Goal: Transaction & Acquisition: Book appointment/travel/reservation

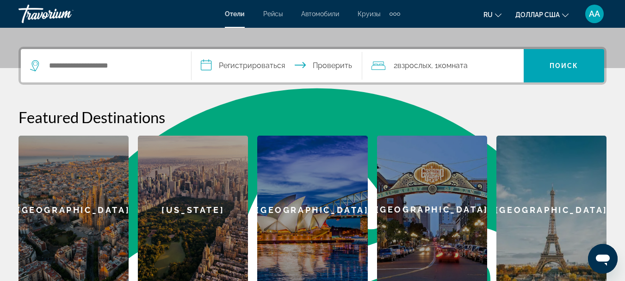
scroll to position [228, 0]
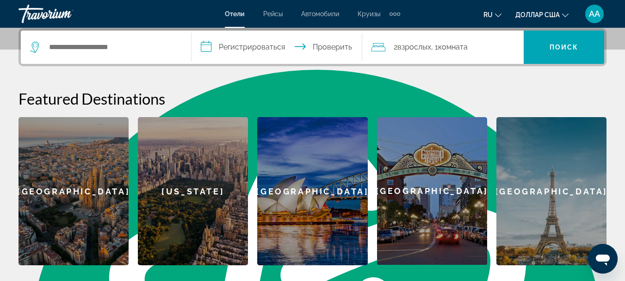
click at [45, 48] on div "Виджет поиска" at bounding box center [103, 47] width 147 height 14
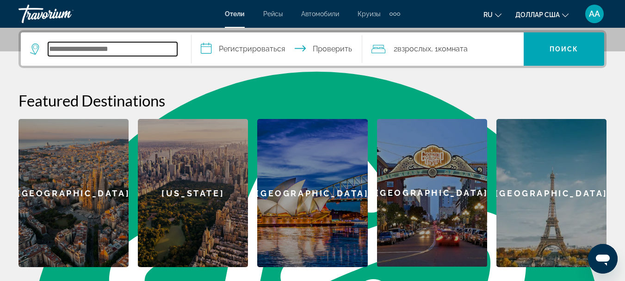
click at [75, 50] on input "Виджет поиска" at bounding box center [112, 49] width 129 height 14
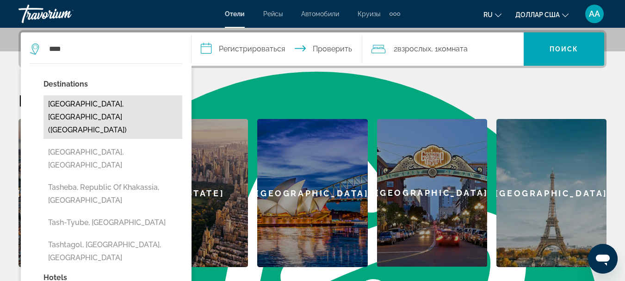
click at [59, 102] on button "[GEOGRAPHIC_DATA], [GEOGRAPHIC_DATA] ([GEOGRAPHIC_DATA])" at bounding box center [113, 117] width 139 height 44
type input "**********"
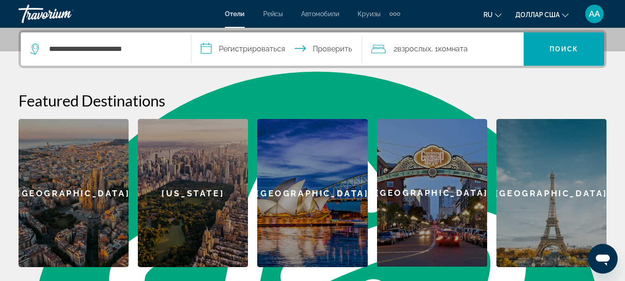
click at [201, 43] on input "**********" at bounding box center [279, 50] width 175 height 36
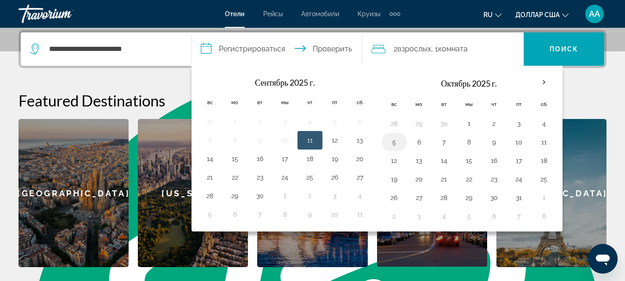
click at [393, 144] on button "5" at bounding box center [394, 142] width 15 height 13
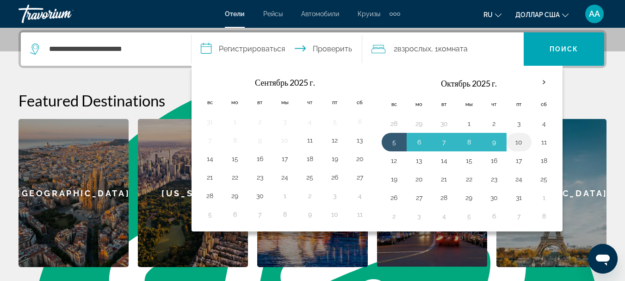
click at [518, 144] on button "10" at bounding box center [519, 142] width 15 height 13
type input "**********"
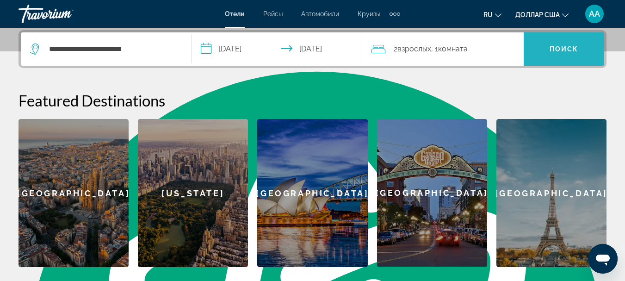
click at [565, 58] on span "Виджет поиска" at bounding box center [564, 49] width 81 height 22
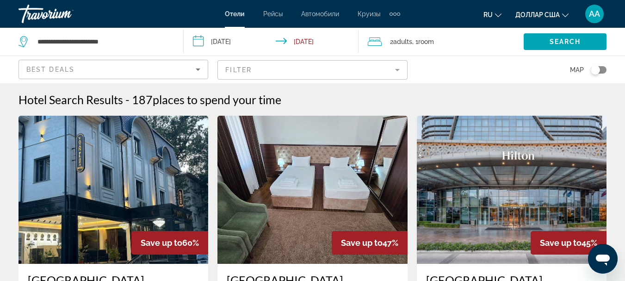
click at [200, 40] on input "**********" at bounding box center [273, 43] width 178 height 31
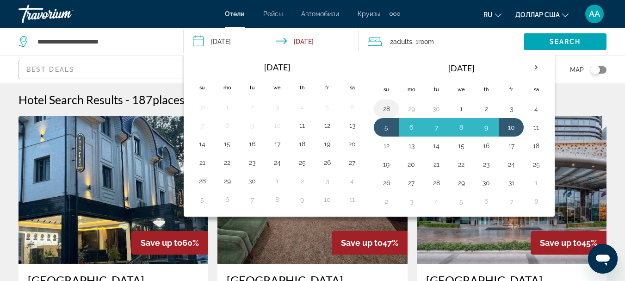
click at [386, 112] on button "28" at bounding box center [386, 108] width 15 height 13
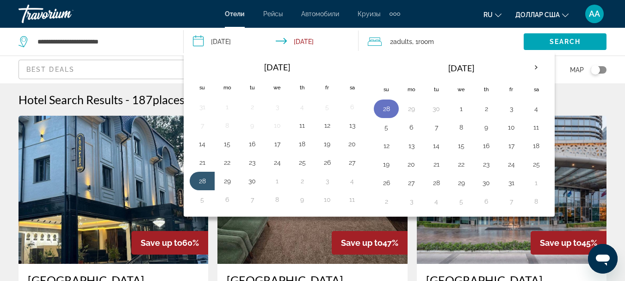
click at [386, 112] on button "28" at bounding box center [386, 108] width 15 height 13
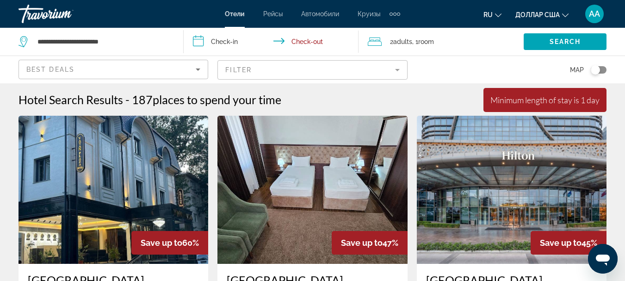
click at [200, 37] on input "**********" at bounding box center [273, 43] width 178 height 31
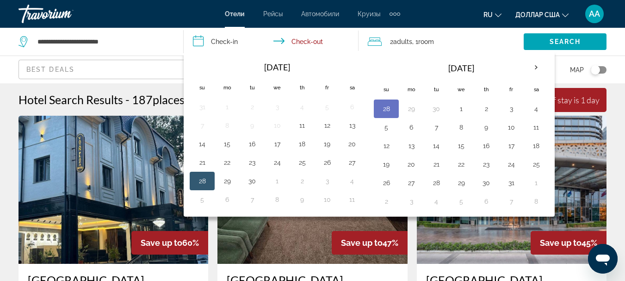
click at [388, 111] on button "28" at bounding box center [386, 108] width 15 height 13
click at [386, 112] on button "28" at bounding box center [386, 108] width 15 height 13
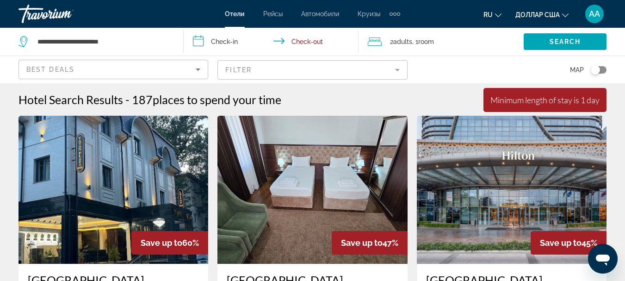
click at [201, 41] on input "**********" at bounding box center [273, 43] width 178 height 31
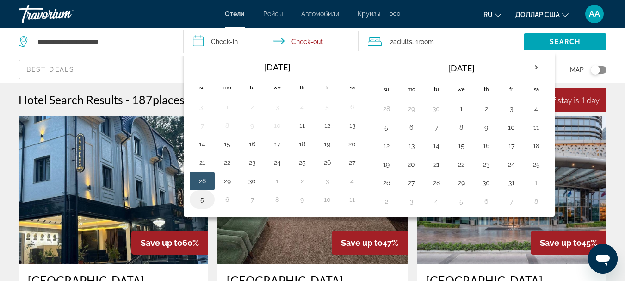
click at [198, 202] on button "5" at bounding box center [202, 199] width 15 height 13
click at [387, 106] on button "28" at bounding box center [386, 108] width 15 height 13
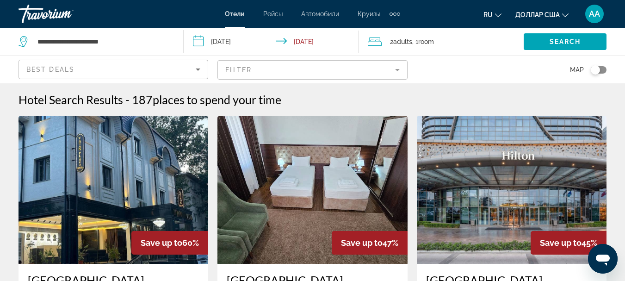
click at [208, 45] on input "**********" at bounding box center [273, 43] width 178 height 31
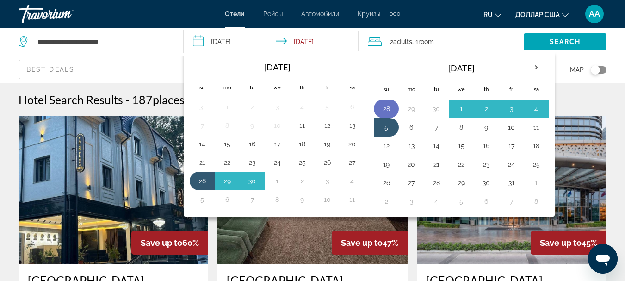
click at [388, 110] on button "28" at bounding box center [386, 108] width 15 height 13
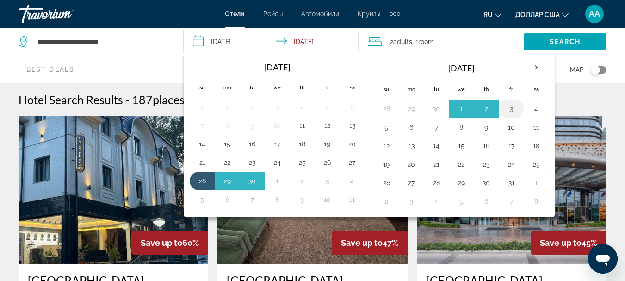
click at [511, 106] on button "3" at bounding box center [511, 108] width 15 height 13
type input "**********"
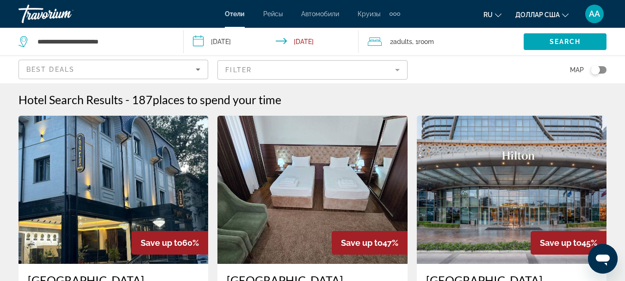
click at [223, 40] on input "**********" at bounding box center [273, 43] width 178 height 31
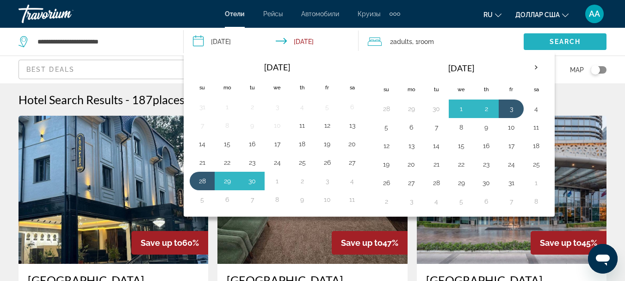
click at [553, 42] on span "Search" at bounding box center [565, 41] width 31 height 7
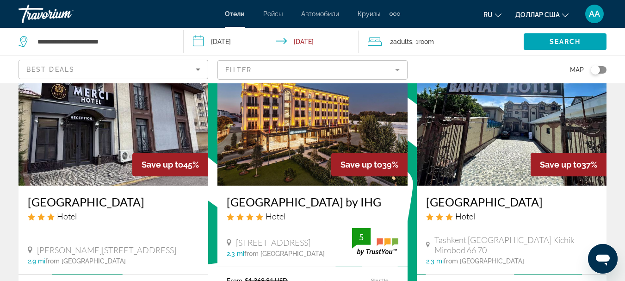
scroll to position [409, 0]
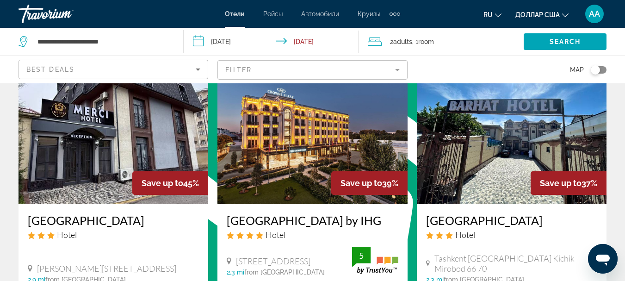
click at [531, 122] on img "Основное содержание" at bounding box center [512, 130] width 190 height 148
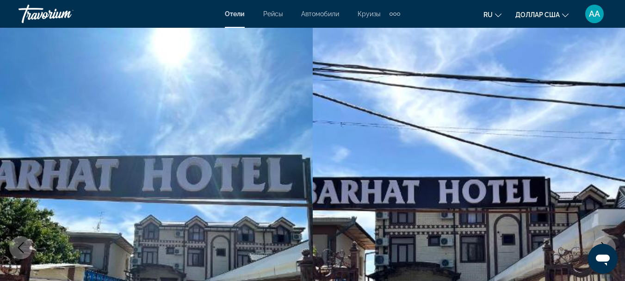
click at [602, 137] on img "Основное содержание" at bounding box center [469, 248] width 313 height 440
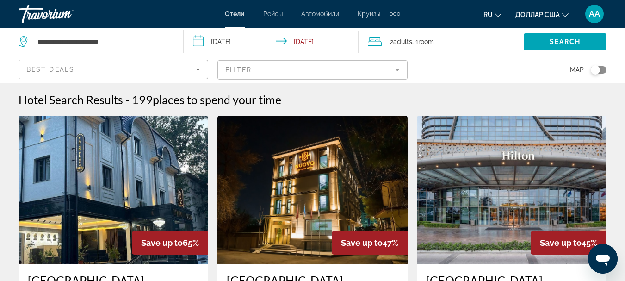
click at [87, 210] on img "Основное содержание" at bounding box center [114, 190] width 190 height 148
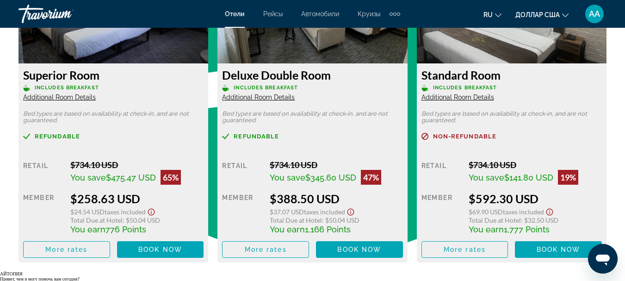
scroll to position [1506, 0]
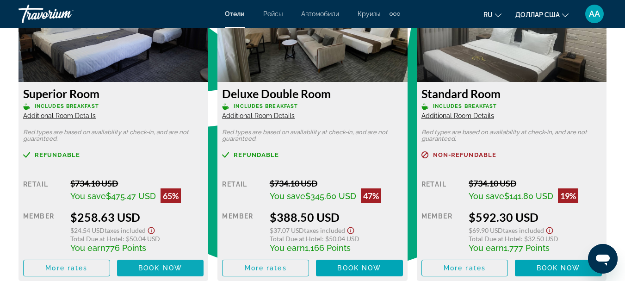
click at [167, 265] on span "Book now" at bounding box center [160, 267] width 44 height 7
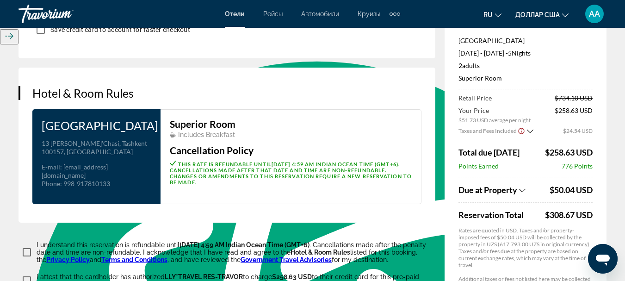
scroll to position [1124, 0]
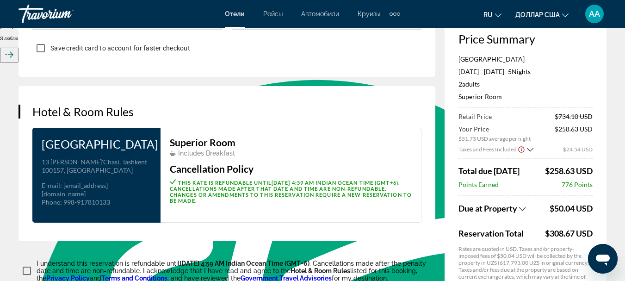
click at [498, 17] on button "ru Английский Español французский Итальяно португальский русский" at bounding box center [493, 14] width 18 height 13
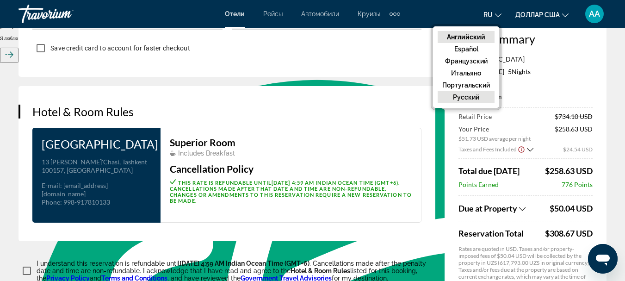
click at [463, 96] on font "русский" at bounding box center [466, 97] width 26 height 7
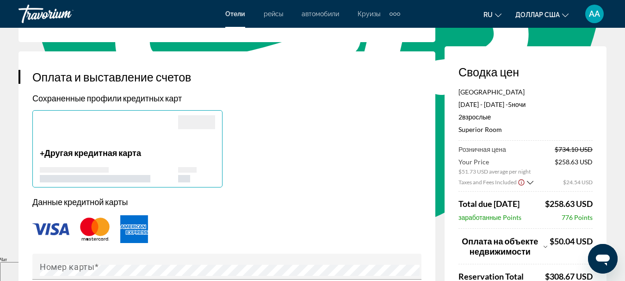
scroll to position [561, 0]
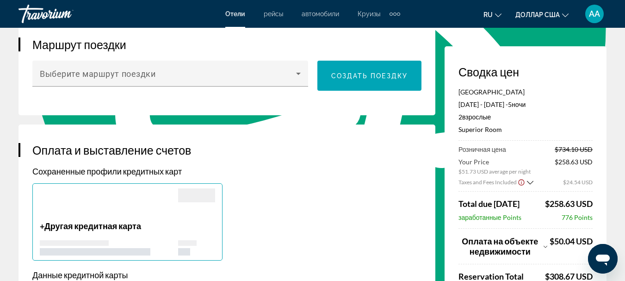
click at [623, 115] on div "Бронирование отеля Сводка цен [GEOGRAPHIC_DATA] [DATE] - [DATE] - 5 ночь ночи 2…" at bounding box center [312, 201] width 625 height 1469
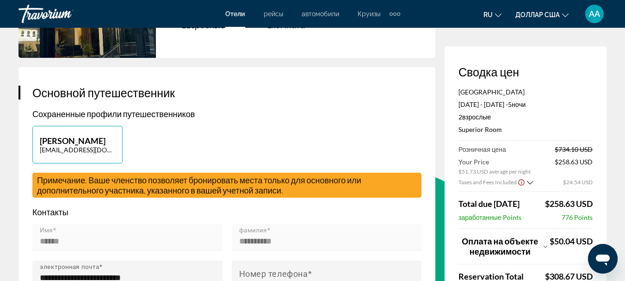
scroll to position [0, 0]
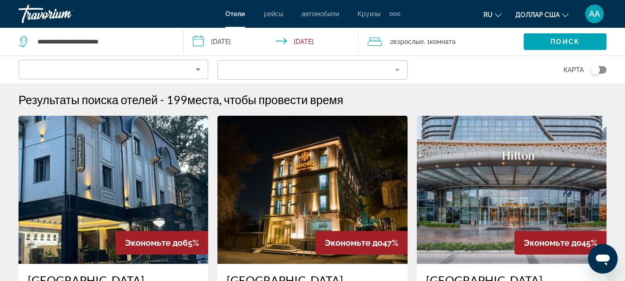
click at [222, 43] on input "**********" at bounding box center [273, 43] width 178 height 31
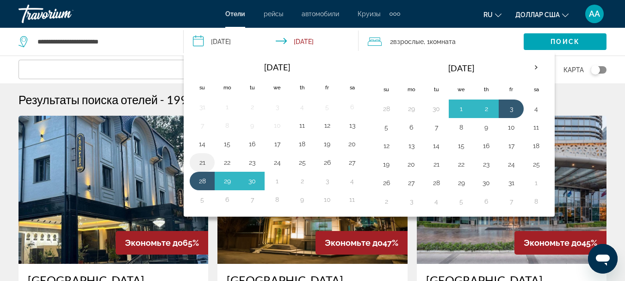
click at [199, 164] on button "21" at bounding box center [202, 162] width 15 height 13
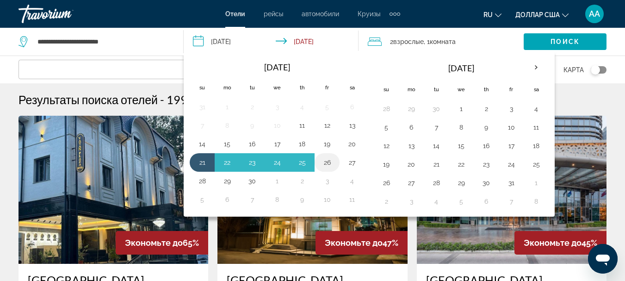
click at [331, 163] on button "26" at bounding box center [327, 162] width 15 height 13
type input "**********"
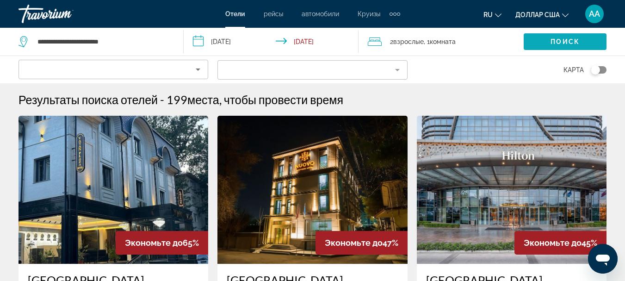
click at [552, 42] on span "Поиск" at bounding box center [565, 41] width 29 height 7
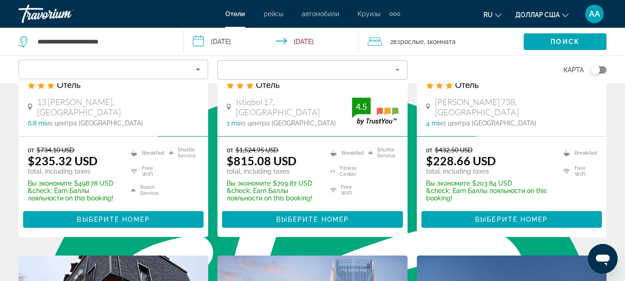
scroll to position [235, 0]
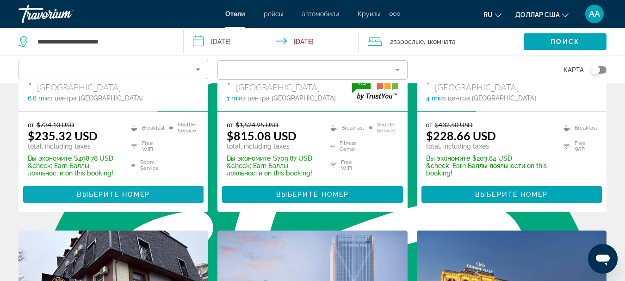
click at [148, 195] on span "Выберите номер" at bounding box center [113, 194] width 73 height 7
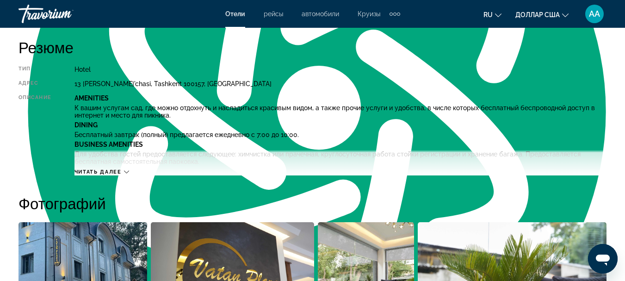
scroll to position [408, 0]
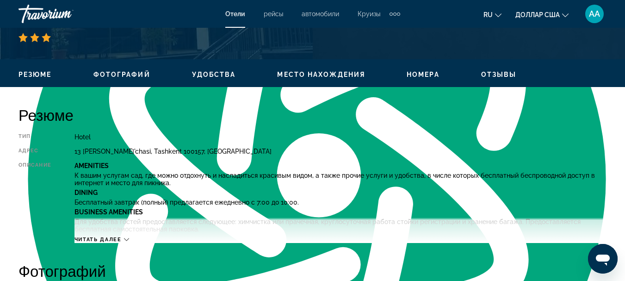
click at [127, 238] on icon "Основное содержание" at bounding box center [126, 239] width 5 height 5
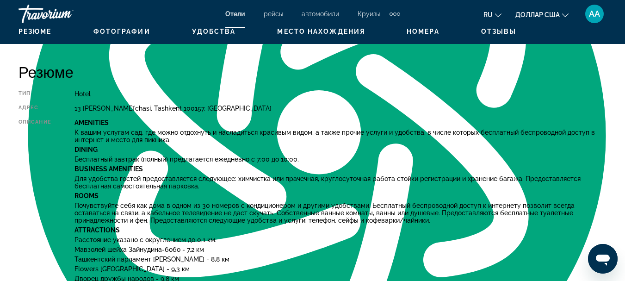
scroll to position [470, 0]
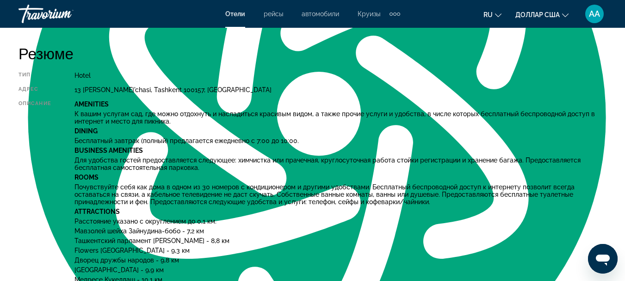
drag, startPoint x: 75, startPoint y: 91, endPoint x: 212, endPoint y: 94, distance: 137.1
type textarea "**********"
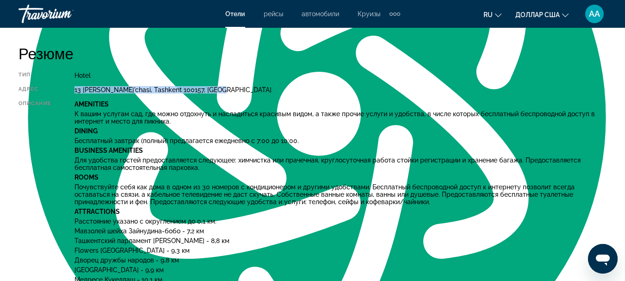
click at [212, 94] on div "Тип Hotel адрес 13 [PERSON_NAME][GEOGRAPHIC_DATA] Описание Amenities К вашим ус…" at bounding box center [313, 260] width 588 height 376
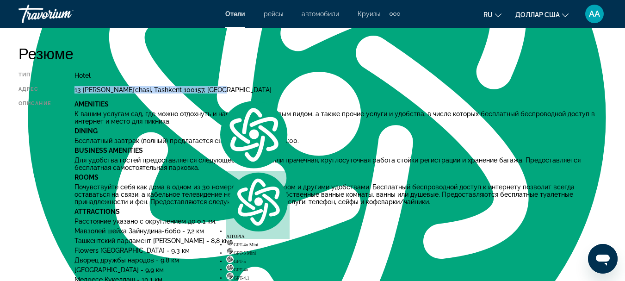
click at [186, 92] on div "13 [PERSON_NAME]'chasi, Tashkent 100157, [GEOGRAPHIC_DATA]" at bounding box center [341, 89] width 532 height 7
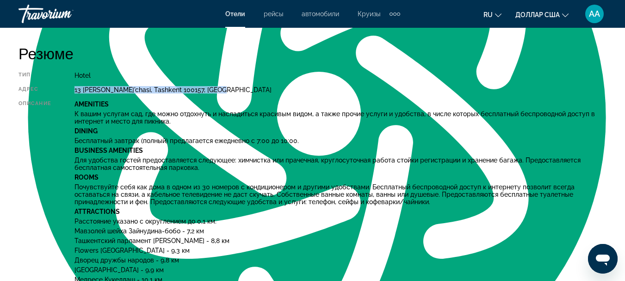
drag, startPoint x: 219, startPoint y: 88, endPoint x: 74, endPoint y: 93, distance: 145.4
click at [74, 93] on div "Тип Hotel адрес 13 [PERSON_NAME][GEOGRAPHIC_DATA] Описание Amenities К вашим ус…" at bounding box center [313, 260] width 588 height 376
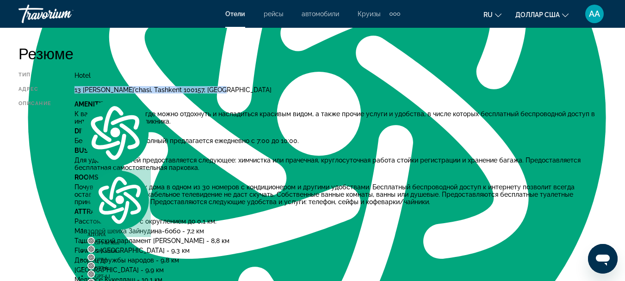
copy div "13 [PERSON_NAME]'chasi, Tashkent 100157, [GEOGRAPHIC_DATA]"
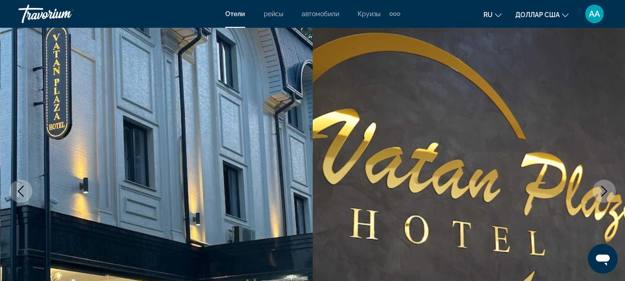
scroll to position [0, 0]
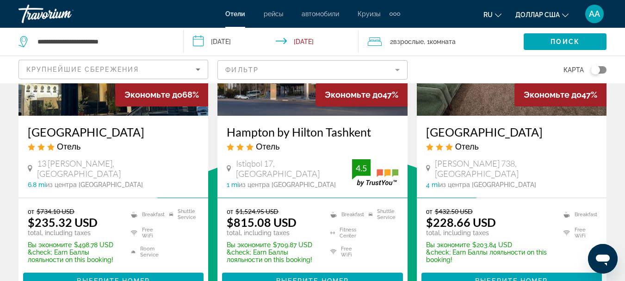
scroll to position [167, 0]
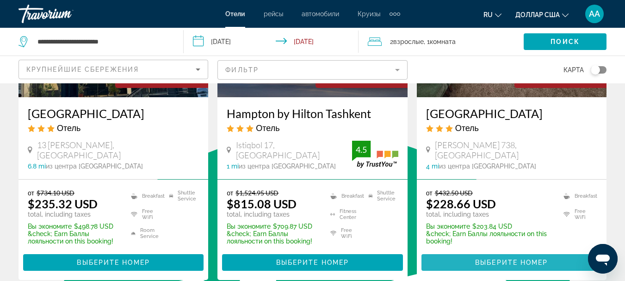
click at [499, 261] on span "Выберите номер" at bounding box center [511, 262] width 73 height 7
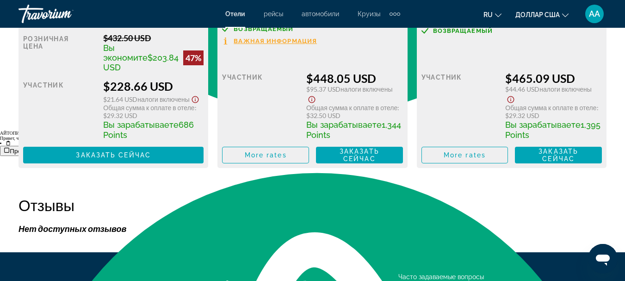
scroll to position [1684, 0]
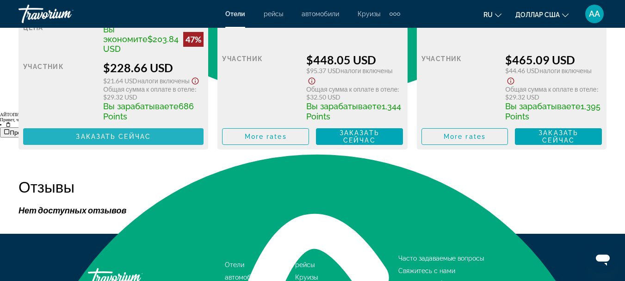
click at [101, 139] on span "Основное содержание" at bounding box center [113, 136] width 181 height 22
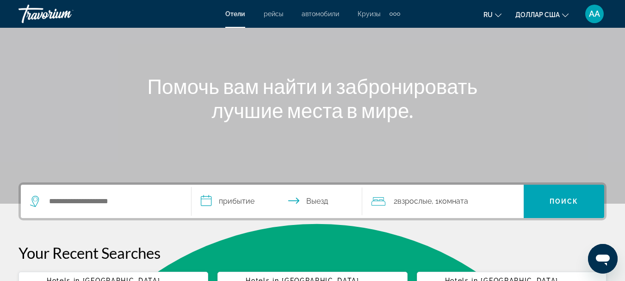
scroll to position [93, 0]
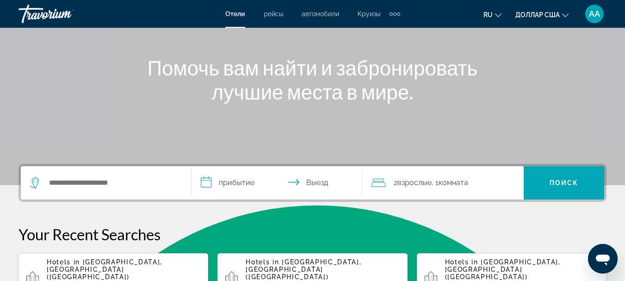
click at [81, 194] on div "Search widget" at bounding box center [106, 182] width 152 height 33
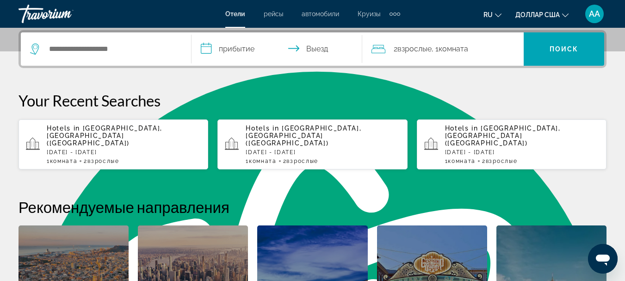
click at [124, 130] on span "[GEOGRAPHIC_DATA], [GEOGRAPHIC_DATA] ([GEOGRAPHIC_DATA])" at bounding box center [105, 136] width 116 height 22
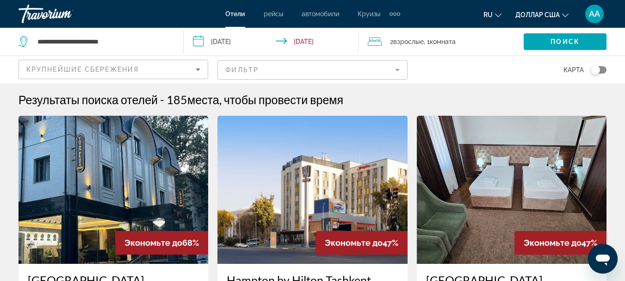
click at [124, 130] on img "Основное содержание" at bounding box center [114, 190] width 190 height 148
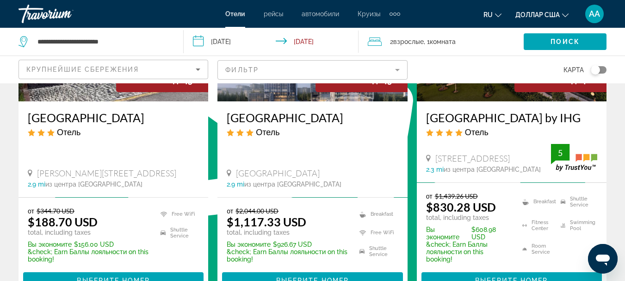
scroll to position [537, 0]
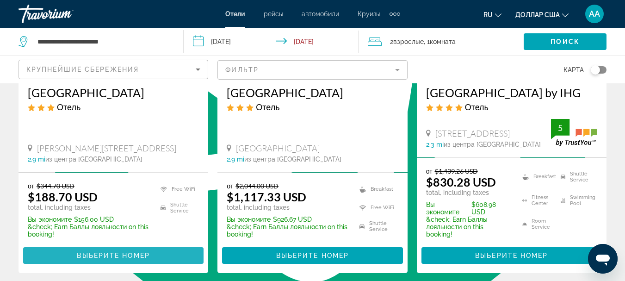
click at [106, 255] on span "Выберите номер" at bounding box center [113, 255] width 73 height 7
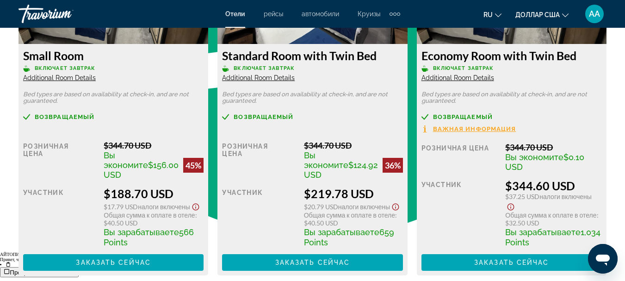
scroll to position [1569, 0]
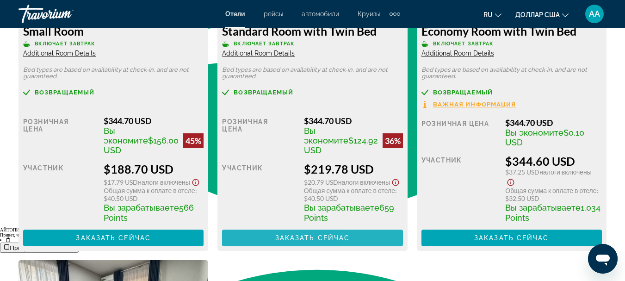
click at [368, 238] on span "Основное содержание" at bounding box center [312, 238] width 181 height 22
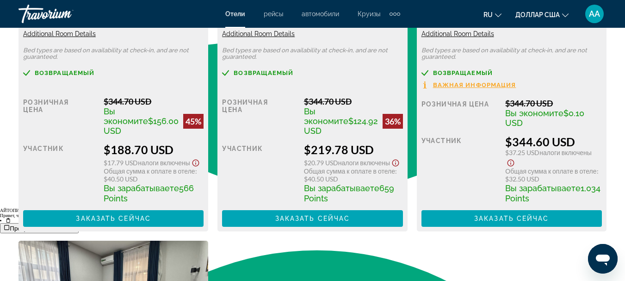
scroll to position [1592, 0]
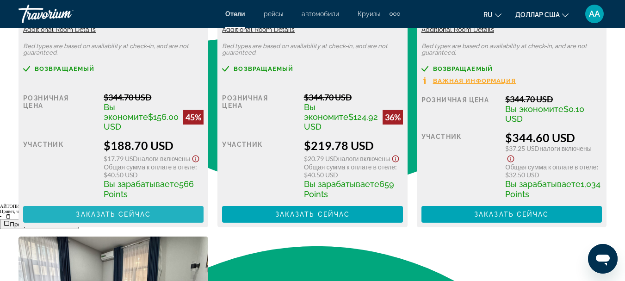
click at [149, 216] on span "Заказать сейчас" at bounding box center [113, 214] width 75 height 7
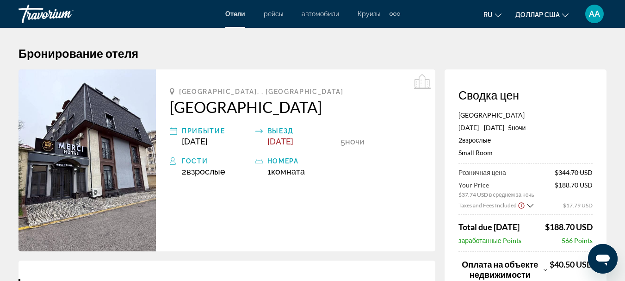
click at [167, 109] on div "[GEOGRAPHIC_DATA], , [GEOGRAPHIC_DATA] [GEOGRAPHIC_DATA] прибытие [DATE] Выезд …" at bounding box center [296, 160] width 280 height 182
click at [172, 133] on icon "Основное содержание" at bounding box center [173, 130] width 7 height 11
click at [197, 144] on span "[DATE]" at bounding box center [195, 142] width 26 height 10
click at [181, 128] on div "прибытие [DATE]" at bounding box center [210, 135] width 81 height 21
click at [175, 128] on icon "Основное содержание" at bounding box center [173, 130] width 7 height 7
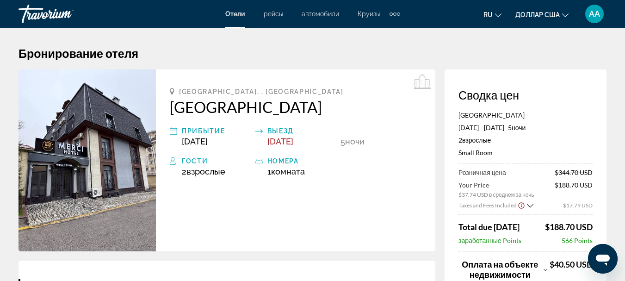
click at [175, 128] on icon "Основное содержание" at bounding box center [173, 130] width 7 height 7
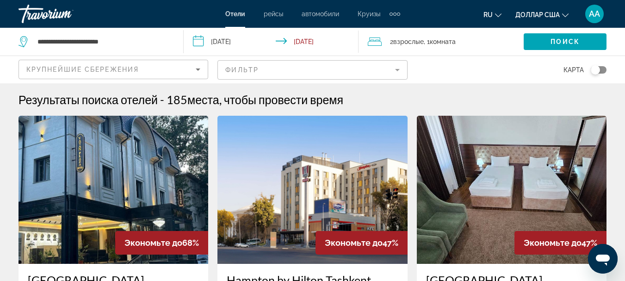
click at [193, 39] on input "**********" at bounding box center [273, 43] width 178 height 31
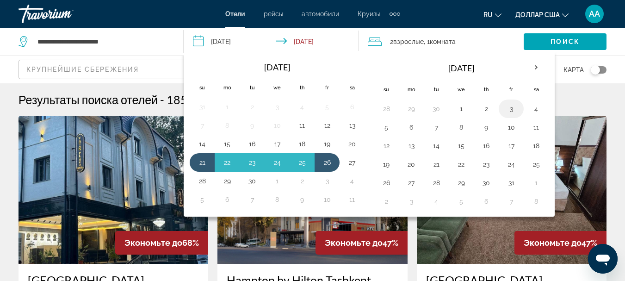
click at [513, 111] on button "3" at bounding box center [511, 108] width 15 height 13
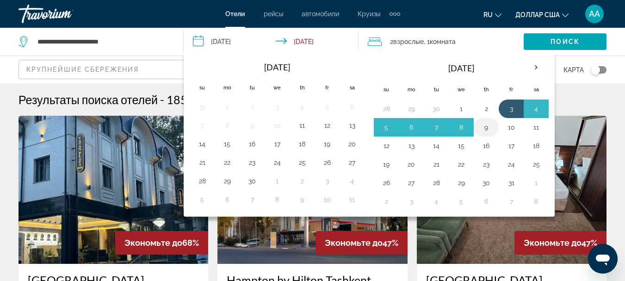
click at [488, 128] on button "9" at bounding box center [486, 127] width 15 height 13
type input "**********"
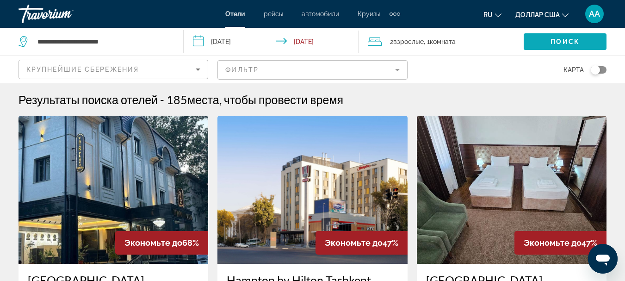
click at [548, 40] on span "Search widget" at bounding box center [565, 42] width 83 height 22
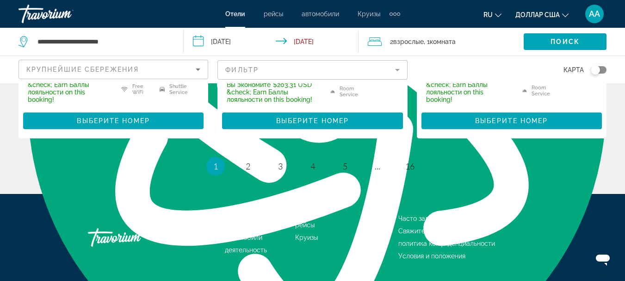
scroll to position [1402, 0]
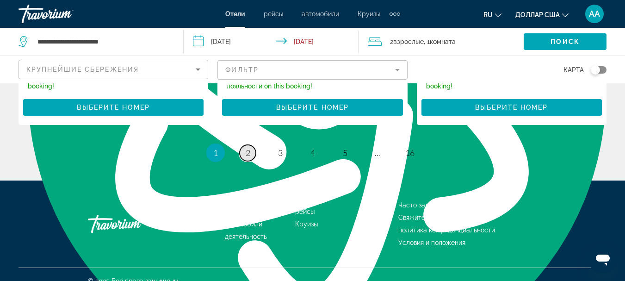
click at [247, 148] on span "2" at bounding box center [248, 153] width 5 height 10
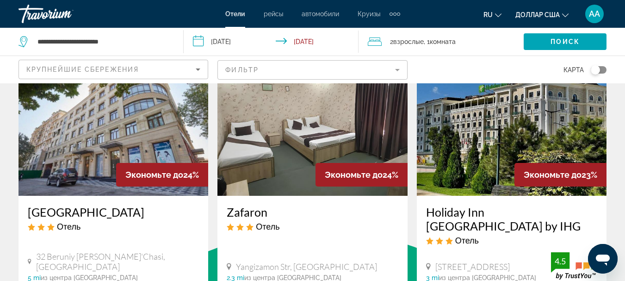
scroll to position [50, 0]
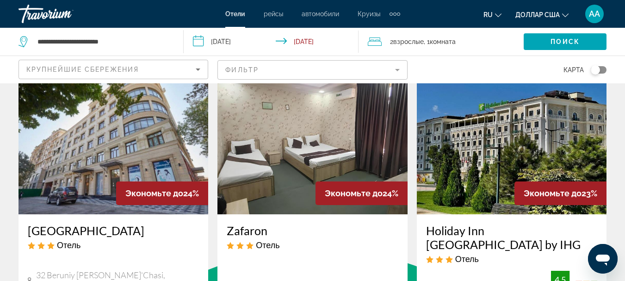
click at [375, 140] on img "Основное содержание" at bounding box center [313, 140] width 190 height 148
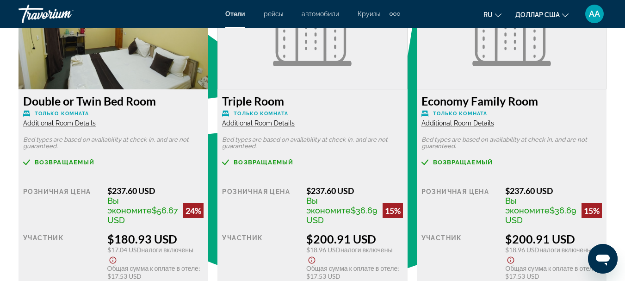
scroll to position [1474, 0]
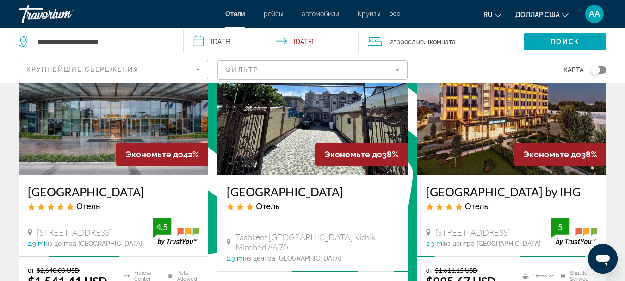
scroll to position [469, 0]
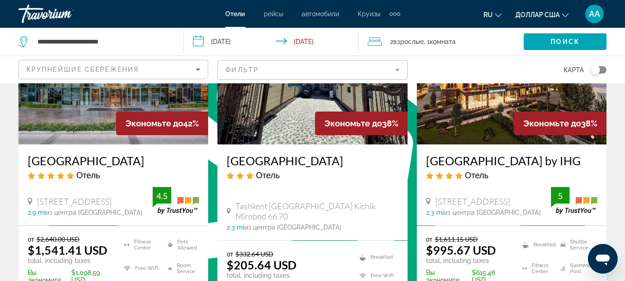
click at [295, 109] on img "Основное содержание" at bounding box center [313, 70] width 190 height 148
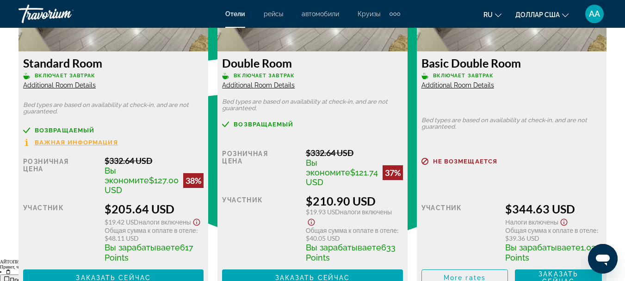
scroll to position [1555, 0]
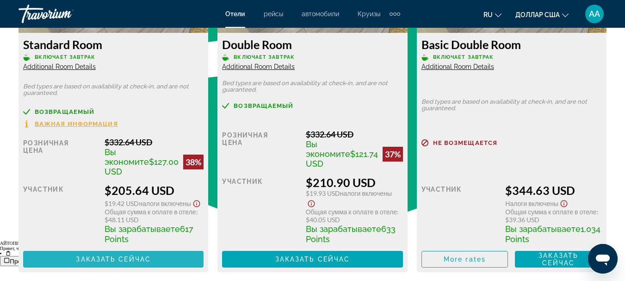
click at [114, 256] on span "Заказать сейчас" at bounding box center [113, 259] width 75 height 7
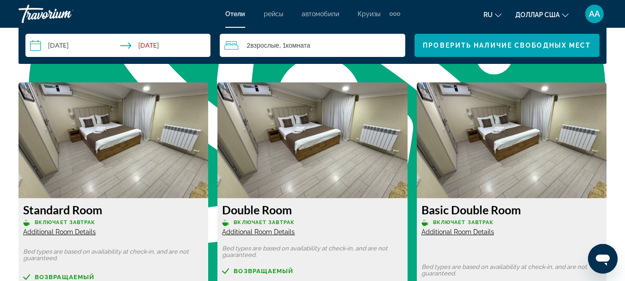
scroll to position [1409, 0]
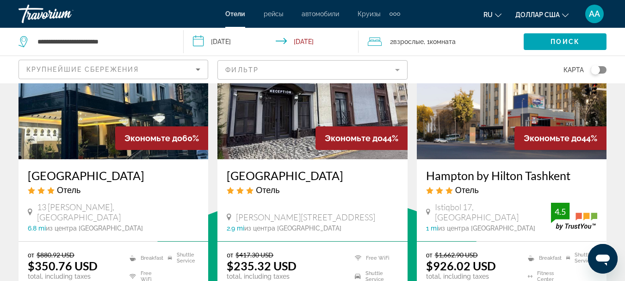
scroll to position [123, 0]
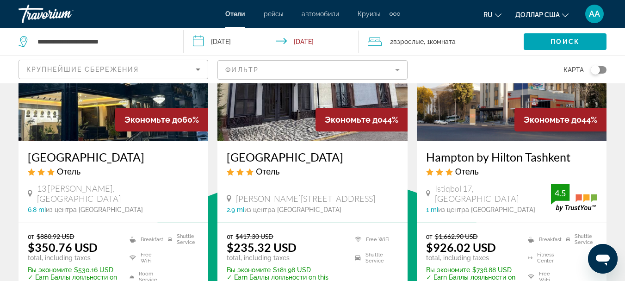
click at [290, 128] on img "Основное содержание" at bounding box center [313, 67] width 190 height 148
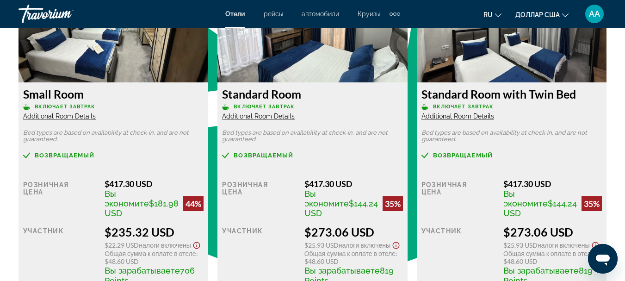
scroll to position [1524, 0]
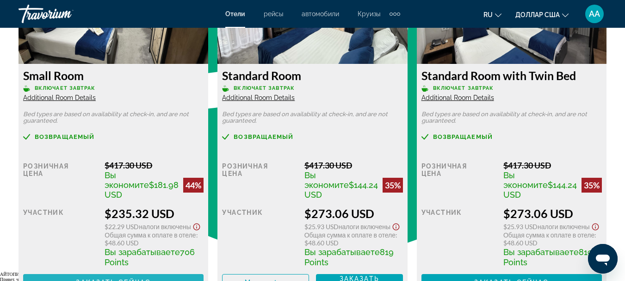
click at [139, 273] on span "Основное содержание" at bounding box center [113, 282] width 181 height 22
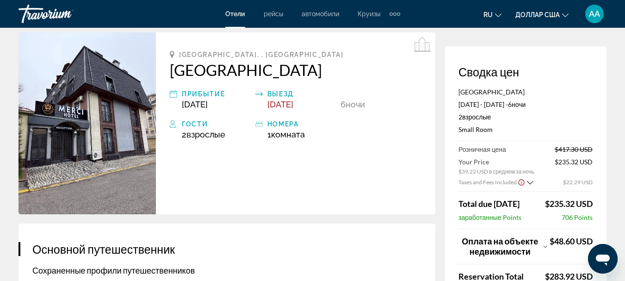
scroll to position [56, 0]
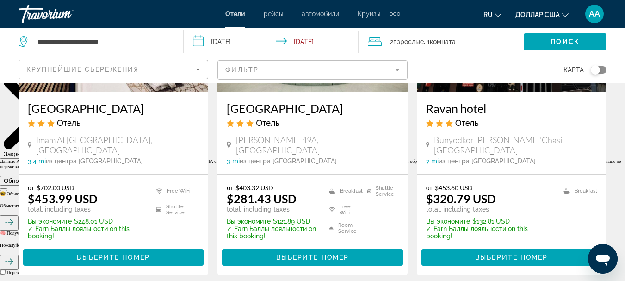
scroll to position [859, 0]
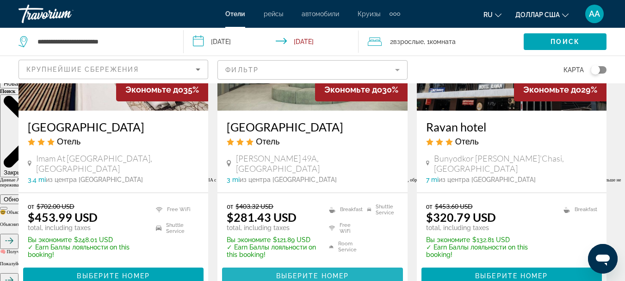
click at [331, 272] on span "Выберите номер" at bounding box center [312, 275] width 73 height 7
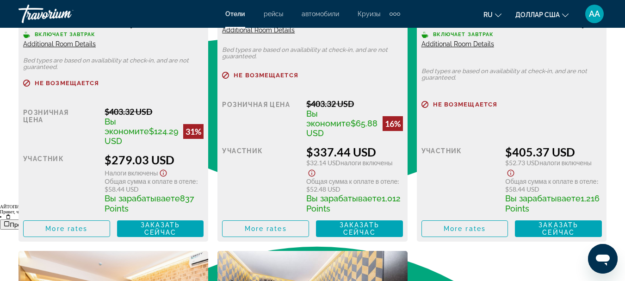
scroll to position [1567, 0]
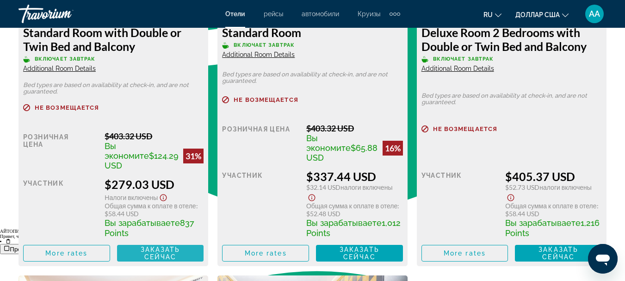
click at [148, 246] on span "Заказать сейчас" at bounding box center [161, 253] width 40 height 15
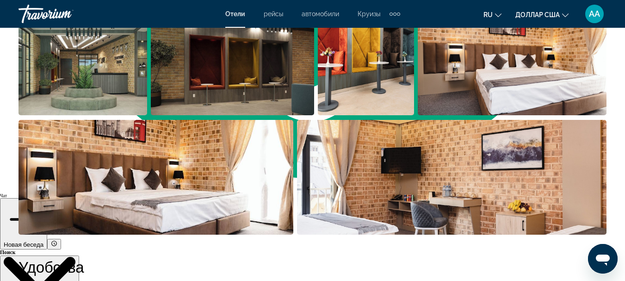
scroll to position [679, 0]
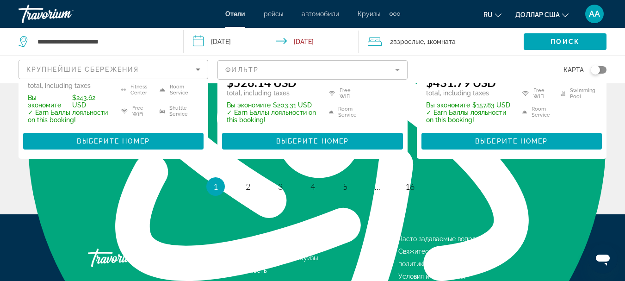
scroll to position [1372, 0]
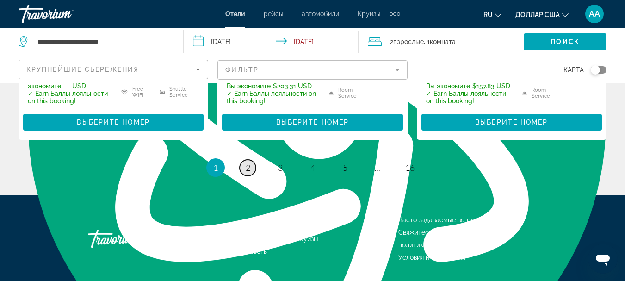
click at [247, 162] on span "2" at bounding box center [248, 167] width 5 height 10
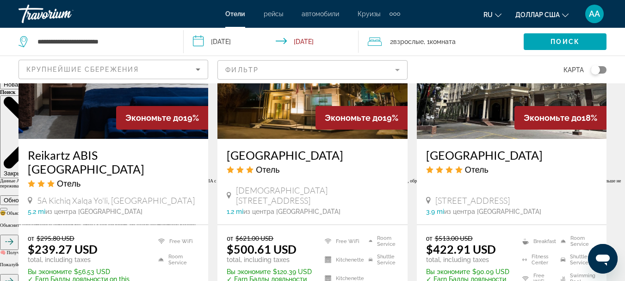
scroll to position [876, 0]
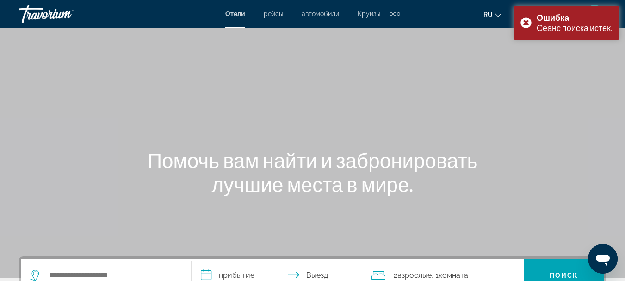
click at [112, 168] on div "Помочь вам найти и забронировать лучшие места в мире." at bounding box center [312, 172] width 625 height 48
click at [109, 163] on div "Помочь вам найти и забронировать лучшие места в мире." at bounding box center [312, 172] width 625 height 48
click at [50, 172] on div "Помочь вам найти и забронировать лучшие места в мире." at bounding box center [312, 172] width 625 height 48
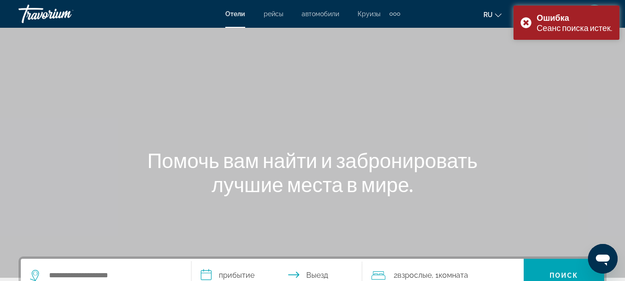
click at [50, 172] on div "Помочь вам найти и забронировать лучшие места в мире." at bounding box center [312, 172] width 625 height 48
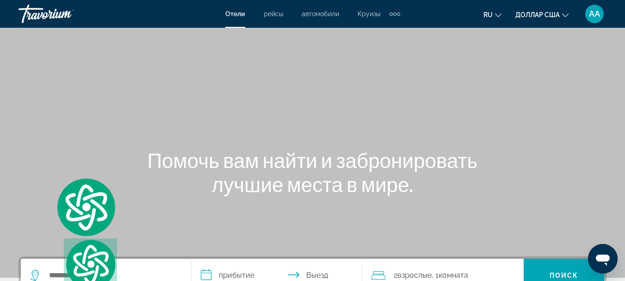
click at [622, 110] on div "Основное содержание" at bounding box center [312, 139] width 625 height 278
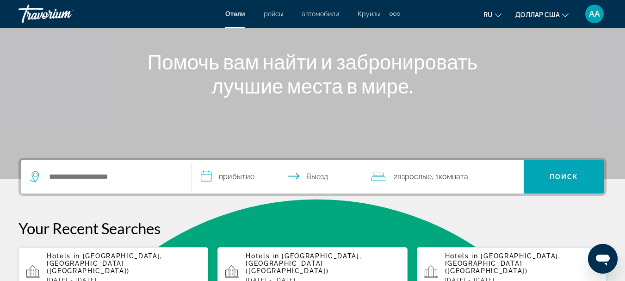
scroll to position [117, 0]
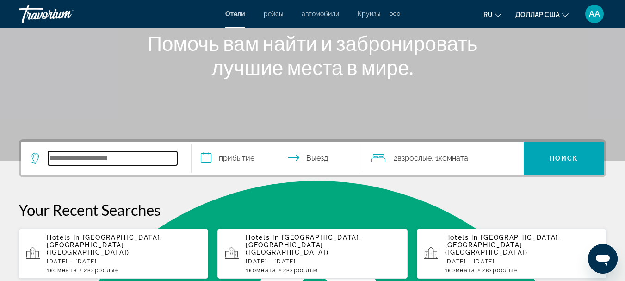
click at [81, 162] on input "Search widget" at bounding box center [112, 158] width 129 height 14
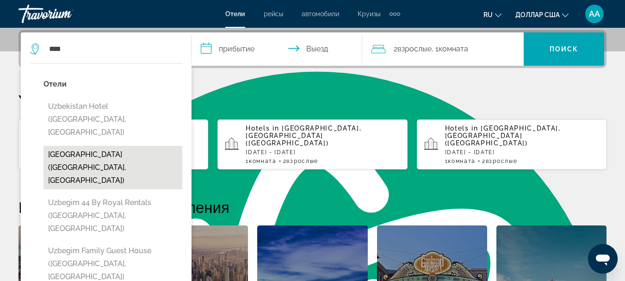
click at [97, 146] on button "[GEOGRAPHIC_DATA] ([GEOGRAPHIC_DATA], [GEOGRAPHIC_DATA])" at bounding box center [113, 168] width 139 height 44
type input "**********"
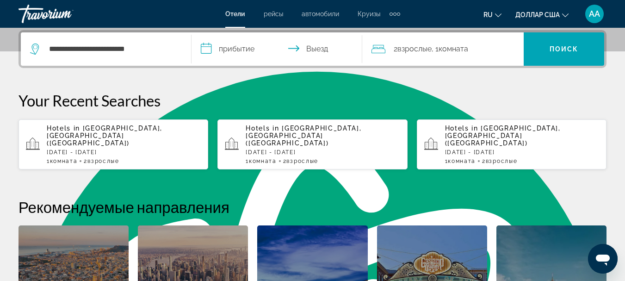
click at [225, 50] on input "**********" at bounding box center [279, 50] width 175 height 36
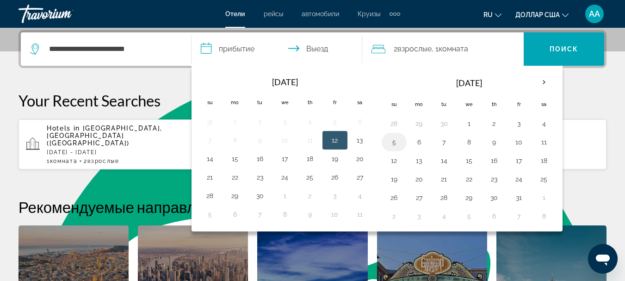
click at [396, 146] on button "5" at bounding box center [394, 142] width 15 height 13
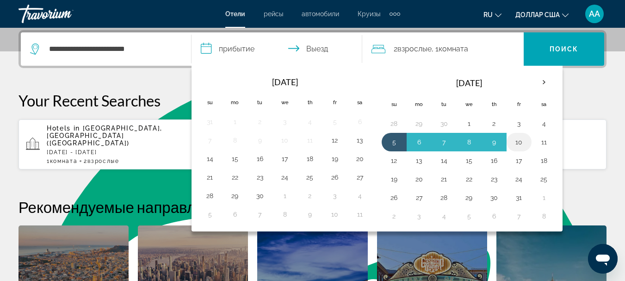
click at [518, 147] on button "10" at bounding box center [519, 142] width 15 height 13
type input "**********"
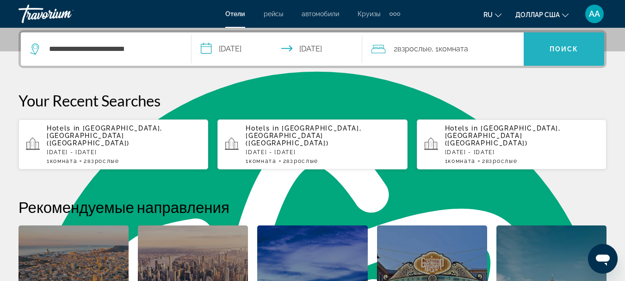
click at [569, 49] on span "Поиск" at bounding box center [564, 48] width 29 height 7
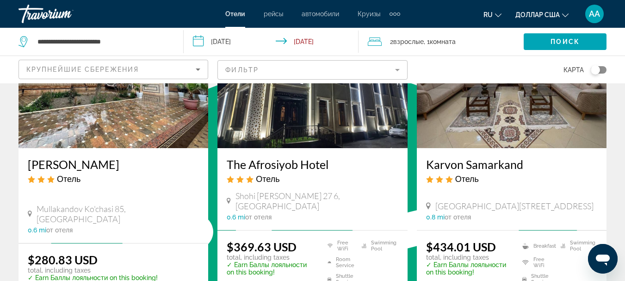
scroll to position [1155, 0]
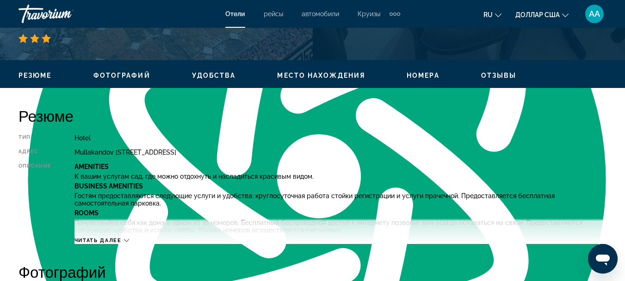
scroll to position [475, 0]
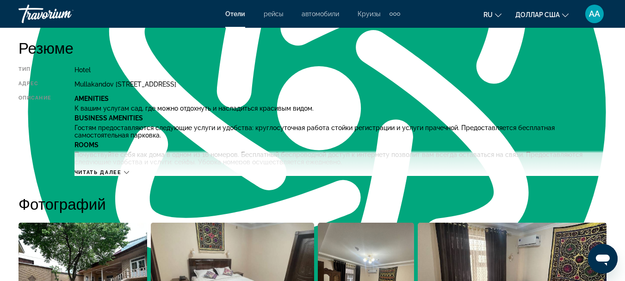
click at [125, 171] on icon "Основное содержание" at bounding box center [126, 172] width 5 height 5
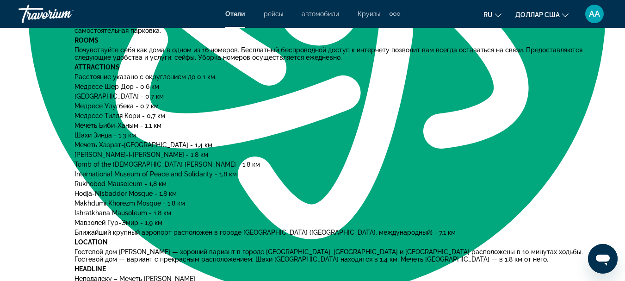
scroll to position [710, 0]
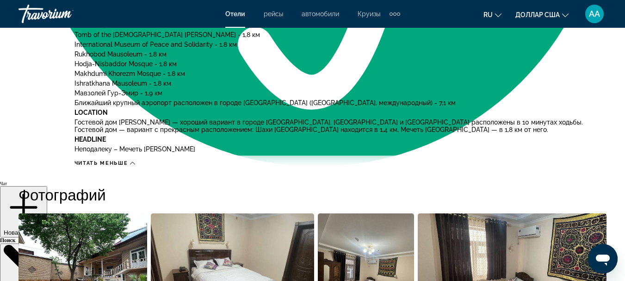
click at [133, 162] on icon "Основное содержание" at bounding box center [132, 163] width 5 height 3
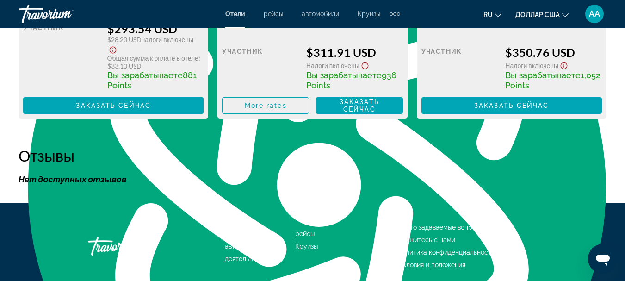
scroll to position [1975, 0]
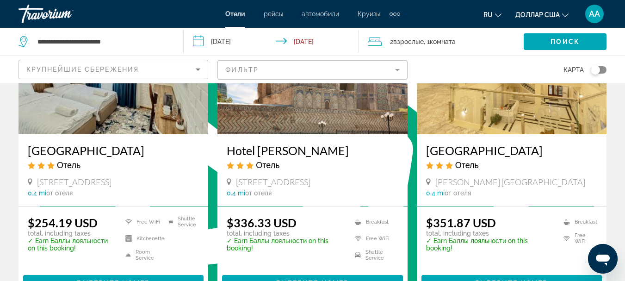
scroll to position [506, 0]
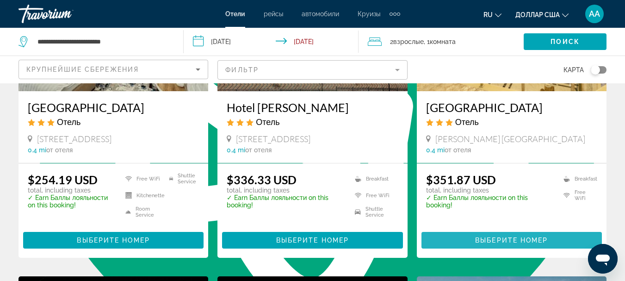
click at [505, 241] on span "Выберите номер" at bounding box center [511, 240] width 73 height 7
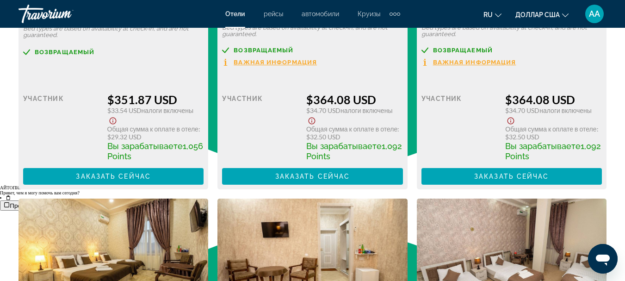
scroll to position [1592, 0]
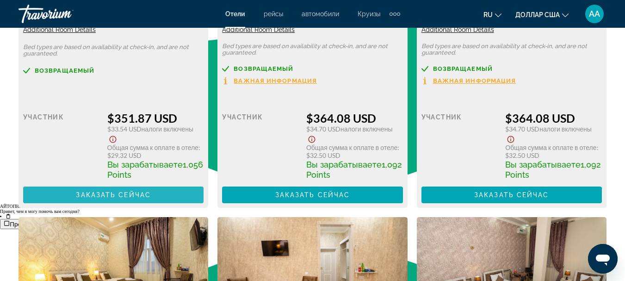
click at [169, 202] on span "Основное содержание" at bounding box center [113, 195] width 181 height 22
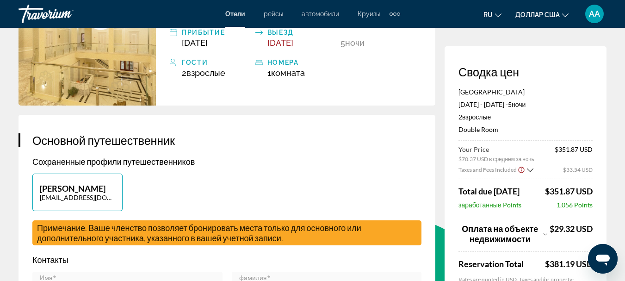
scroll to position [117, 0]
